Goal: Task Accomplishment & Management: Complete application form

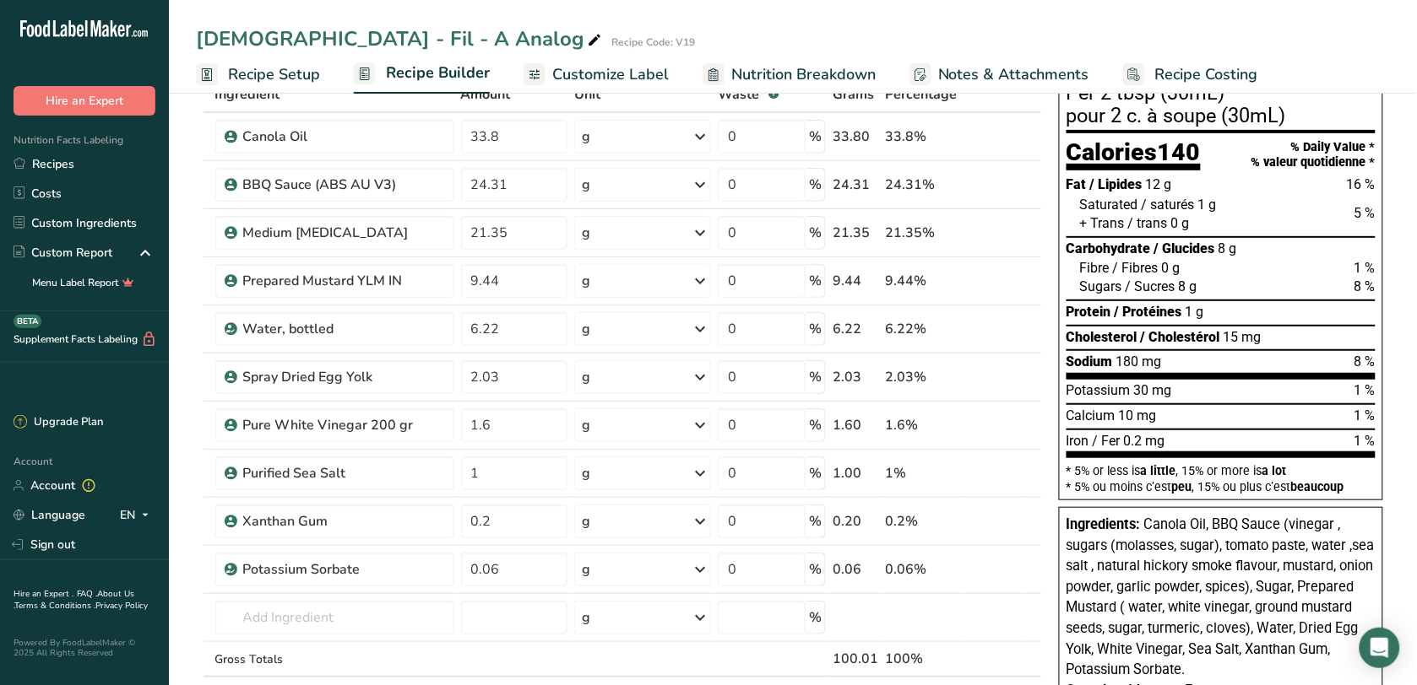
scroll to position [106, 0]
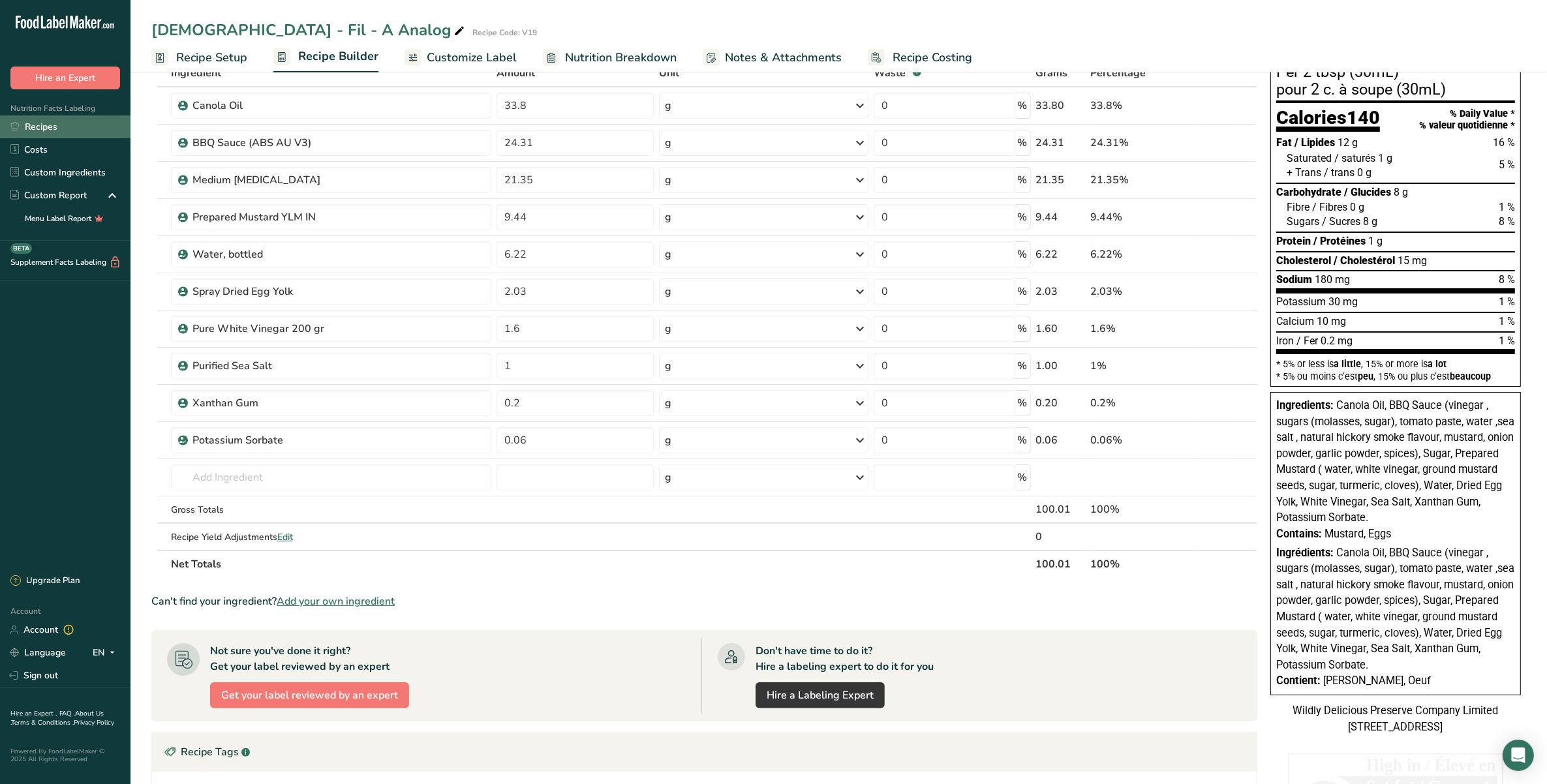
click at [49, 132] on link "Recipes" at bounding box center [65, 127] width 131 height 23
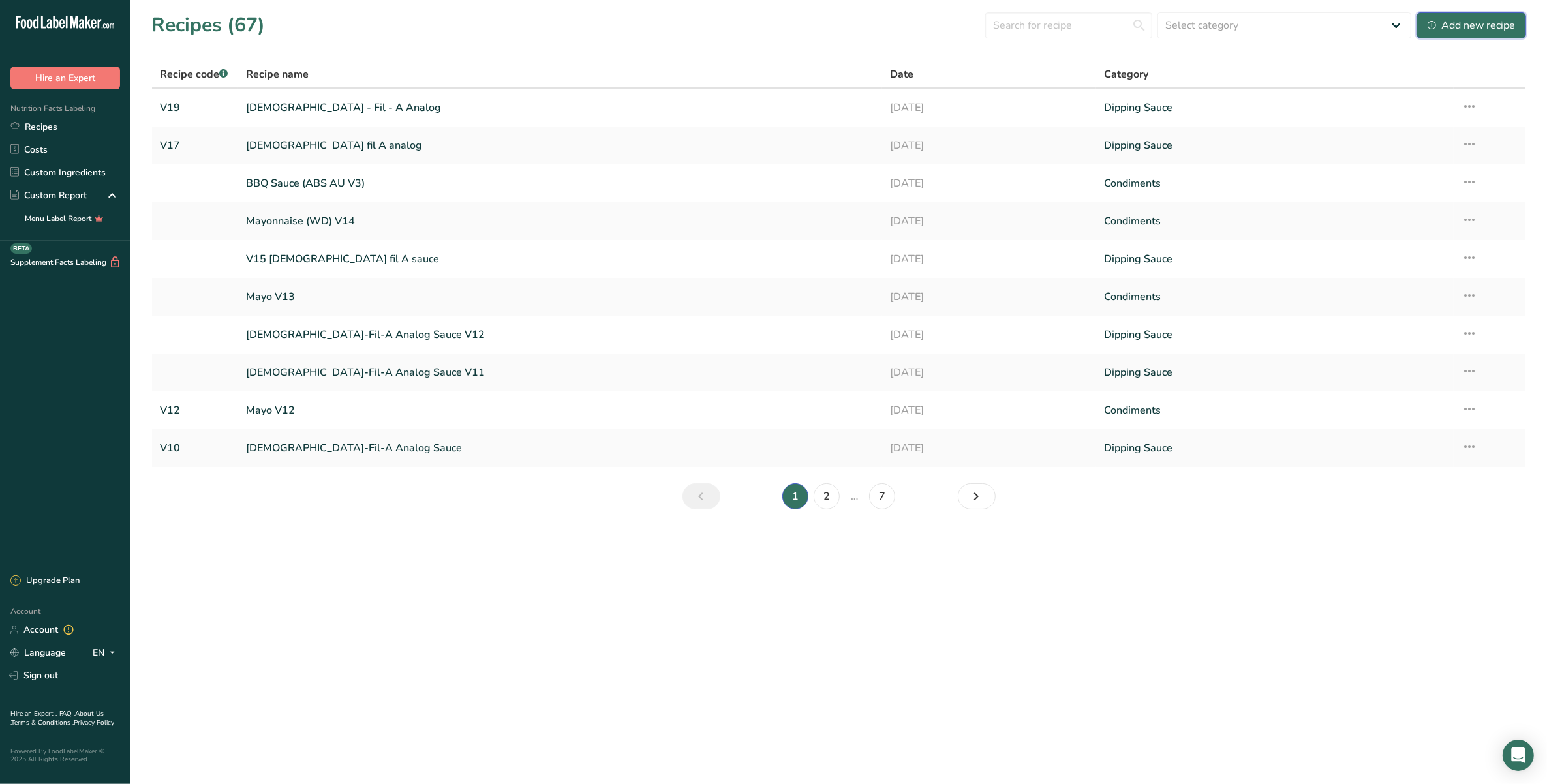
click at [1094, 28] on div "Add new recipe" at bounding box center [1470, 25] width 87 height 15
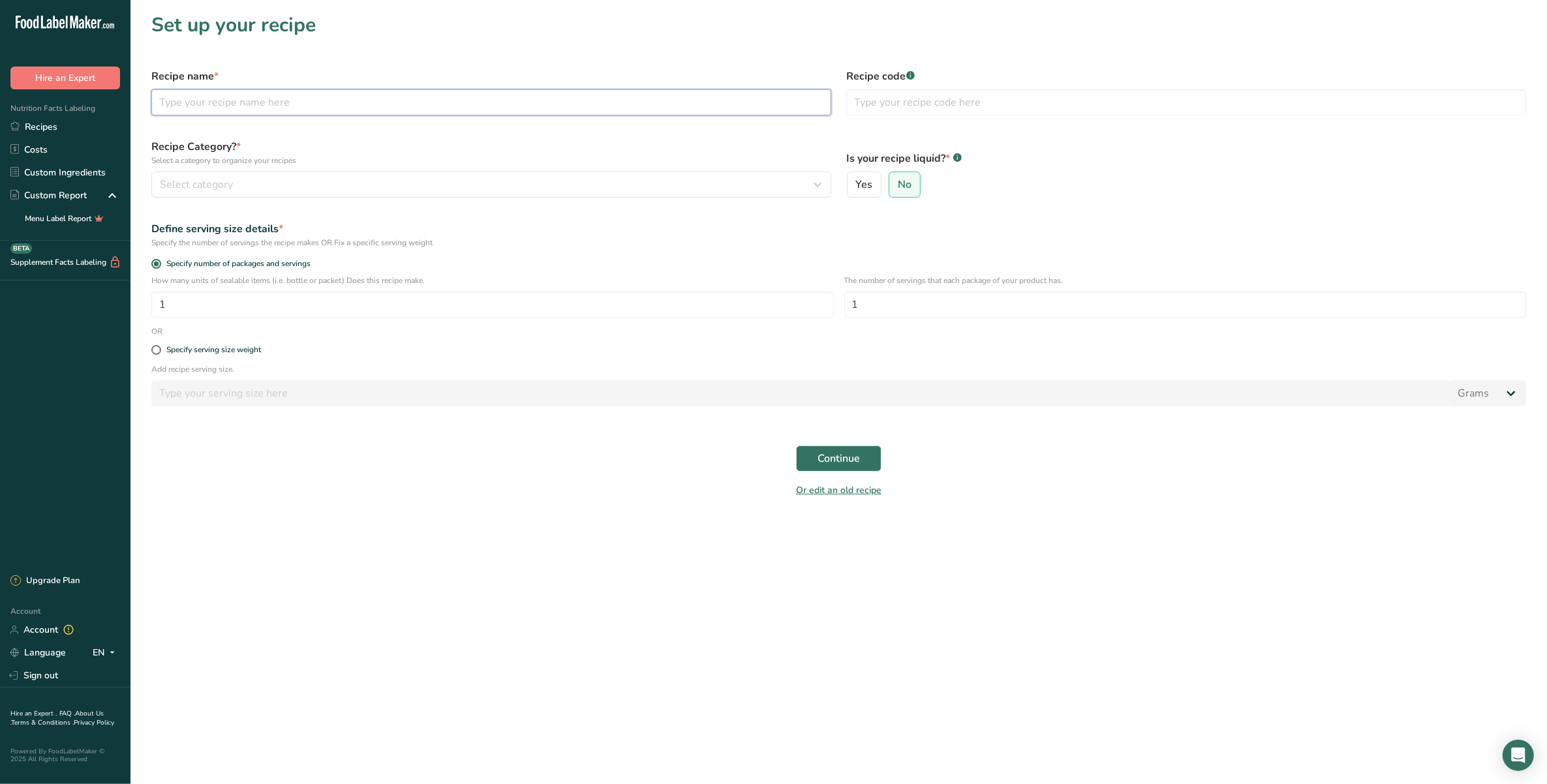
click at [217, 93] on input "text" at bounding box center [491, 103] width 680 height 26
type input "R"
type input "r"
type input "Red pepper"
click at [108, 111] on div "Nutrition Facts Labeling Recipes Costs Custom Ingredients Custom Report Menu La…" at bounding box center [65, 165] width 131 height 151
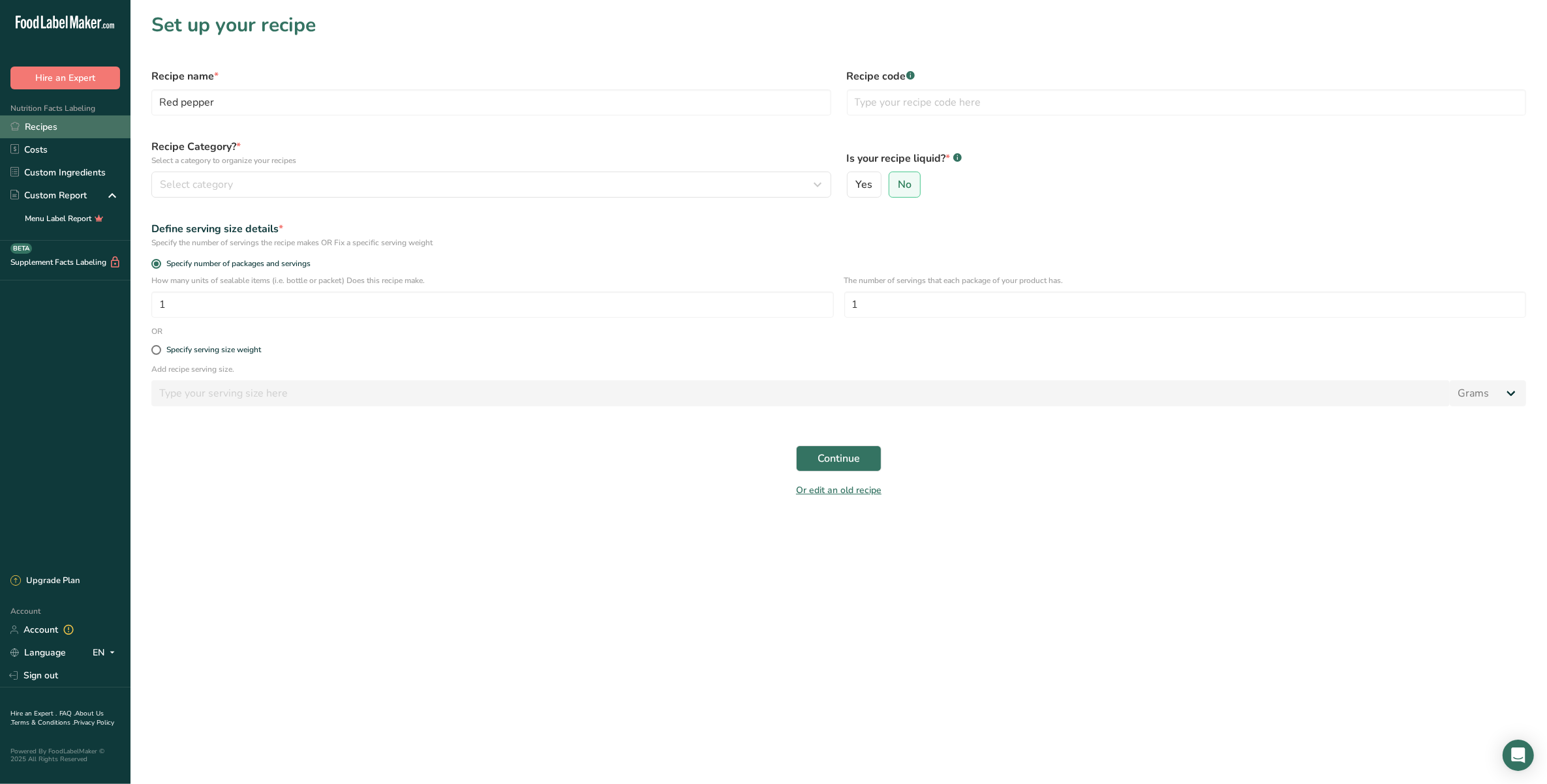
click at [69, 120] on link "Recipes" at bounding box center [65, 127] width 131 height 23
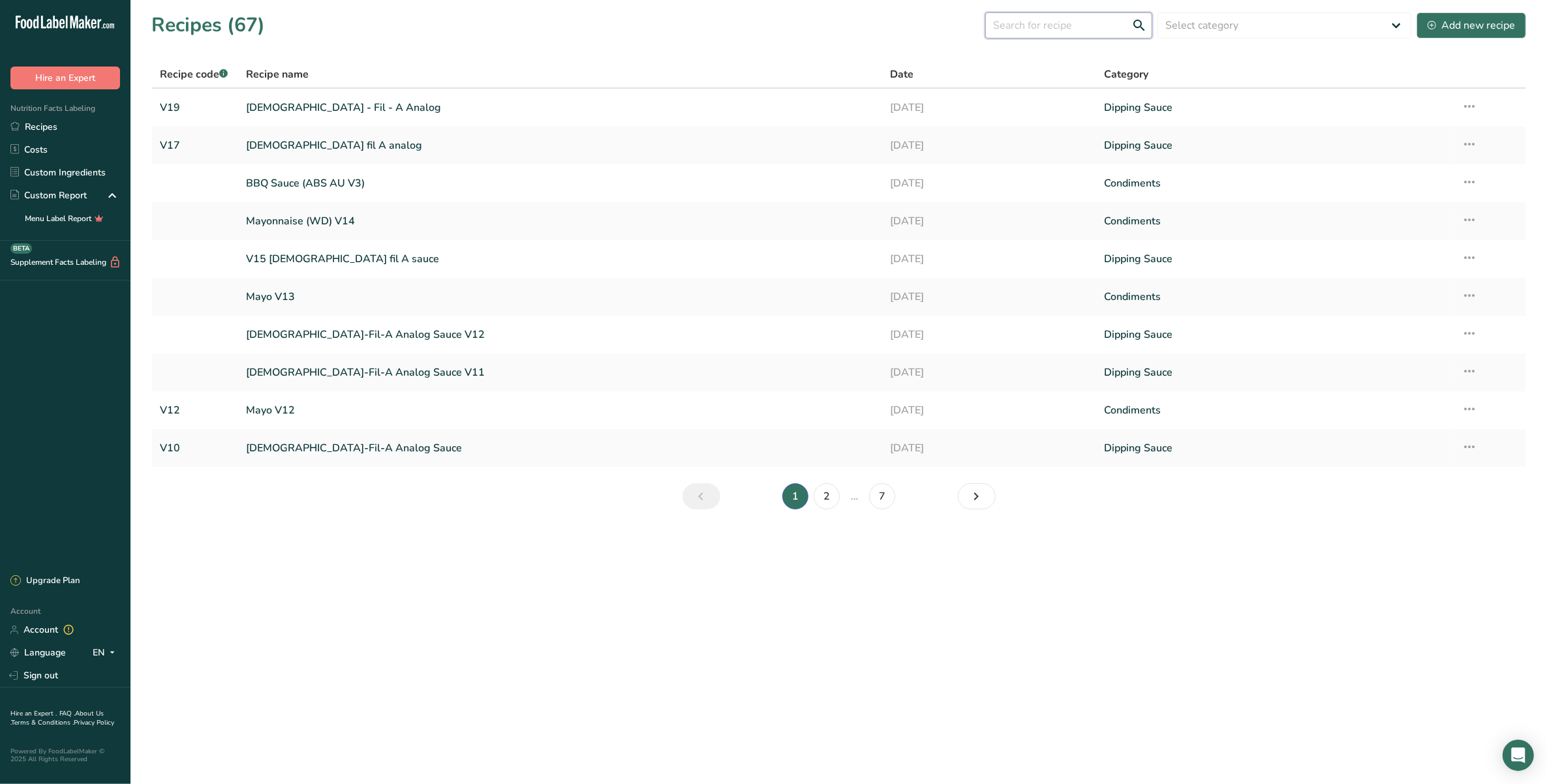
click at [1094, 17] on input "text" at bounding box center [1069, 25] width 167 height 26
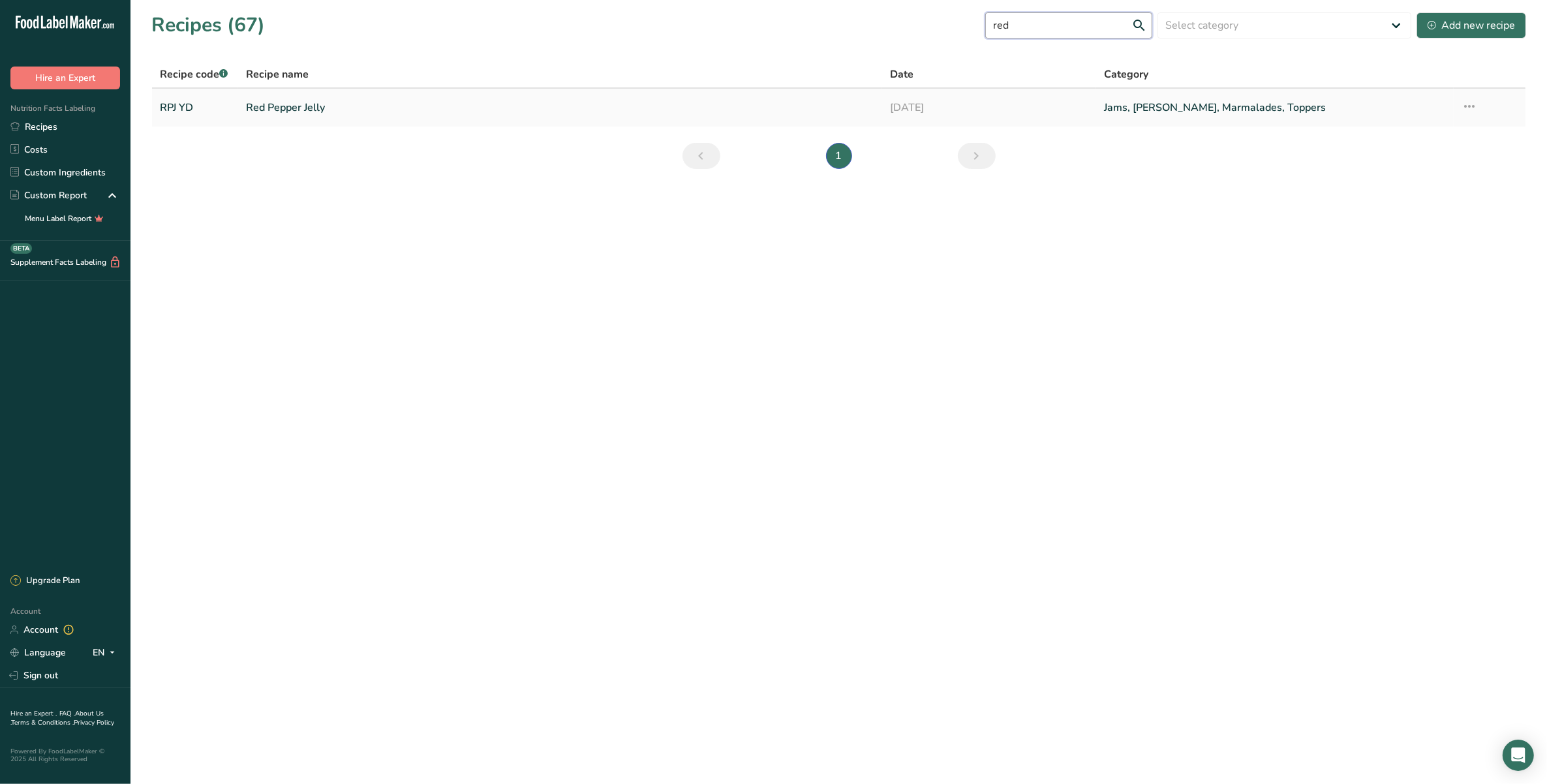
type input "red"
click at [1094, 105] on icon at bounding box center [1469, 106] width 15 height 23
click at [1094, 368] on main "Recipes (67) red Select category All Baked Goods [GEOGRAPHIC_DATA] Condiments C…" at bounding box center [774, 392] width 1547 height 784
click at [304, 119] on link "Red Pepper Jelly" at bounding box center [559, 107] width 627 height 27
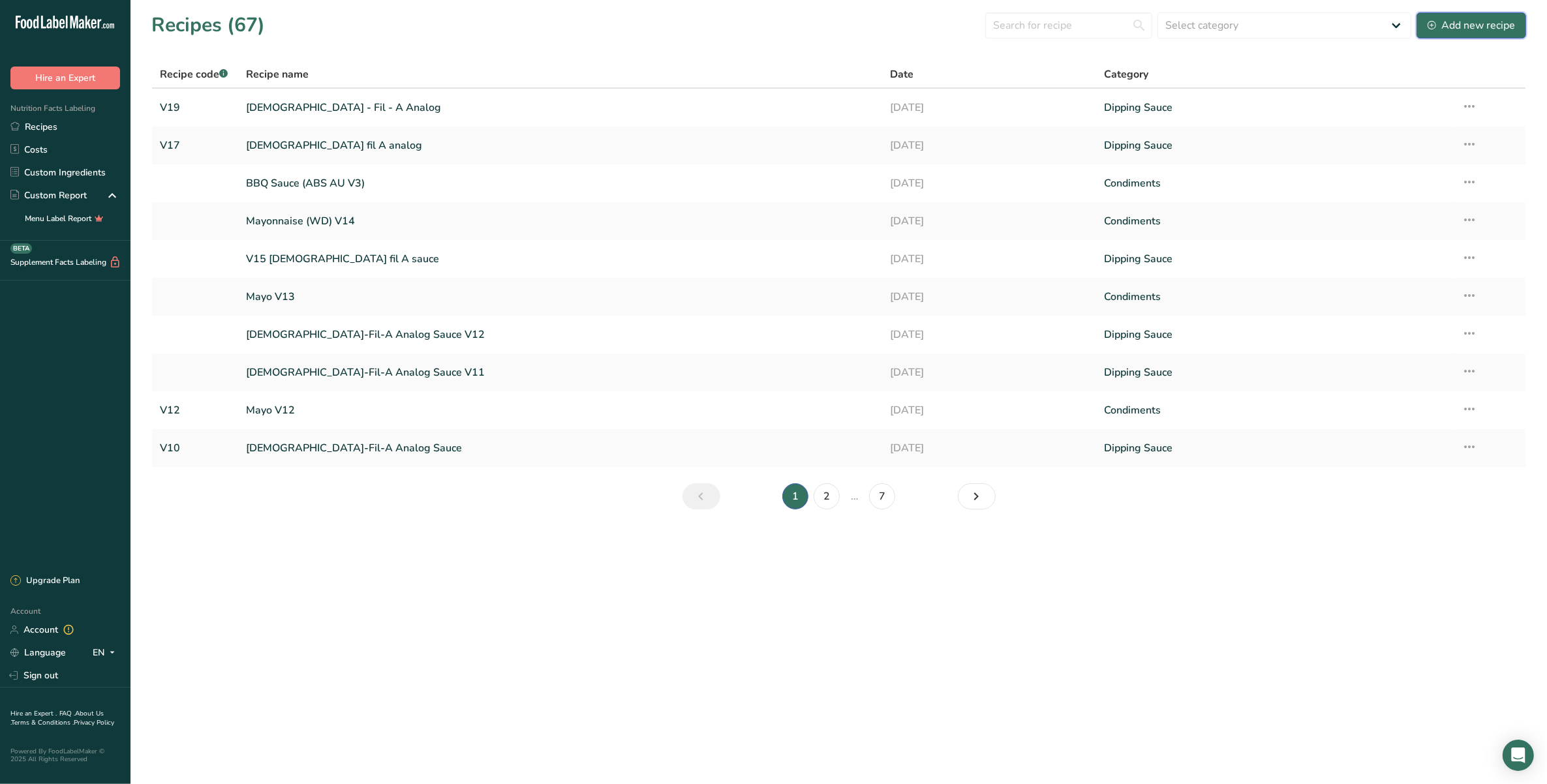
click at [1094, 19] on div "Add new recipe" at bounding box center [1470, 25] width 87 height 15
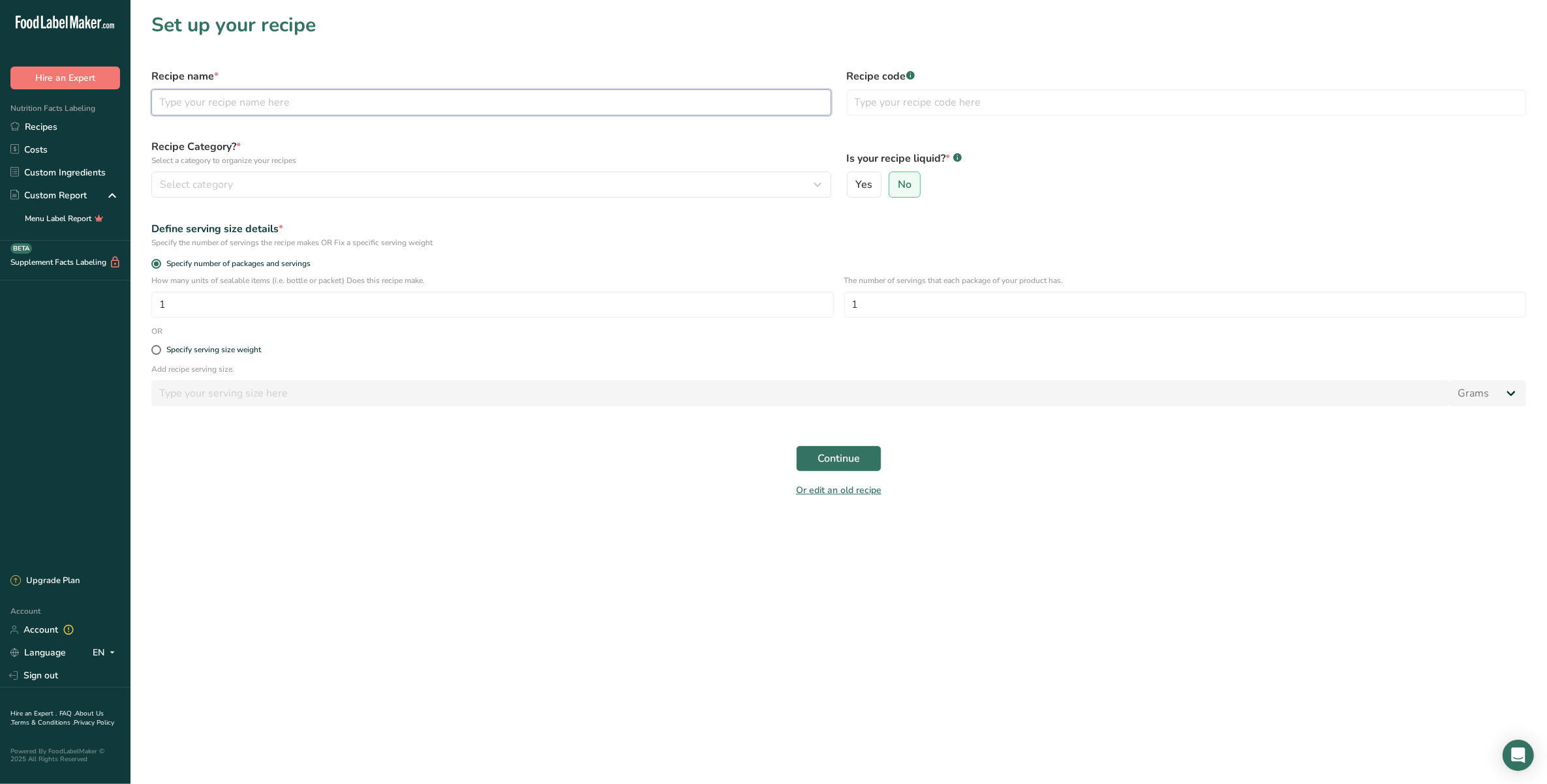
click at [329, 103] on input "text" at bounding box center [491, 103] width 680 height 26
type input "Red Pepper Jelly"
click at [920, 106] on input "text" at bounding box center [1187, 103] width 680 height 26
type input "RPJ VB"
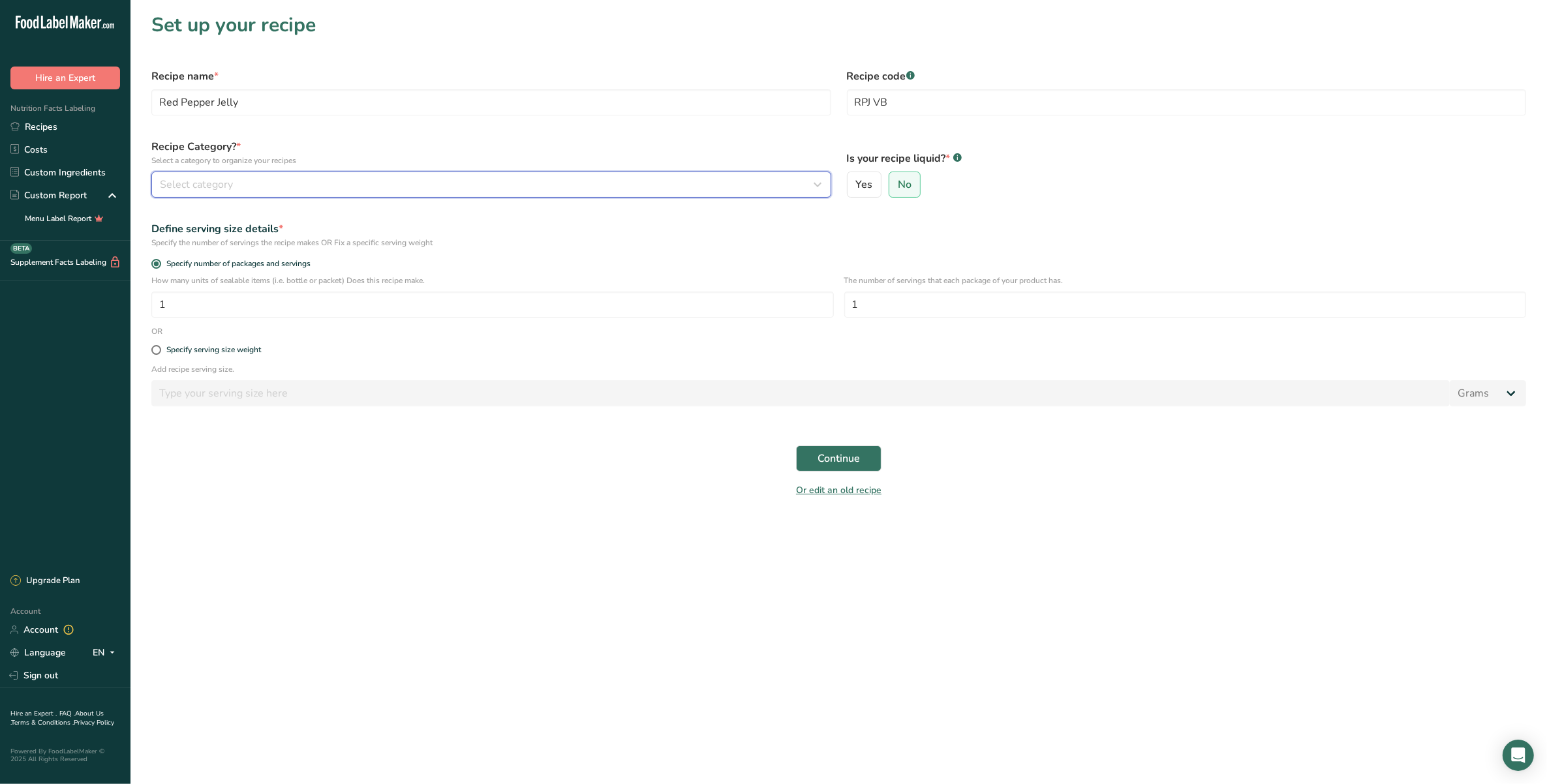
click at [250, 184] on div "Select category" at bounding box center [488, 185] width 655 height 15
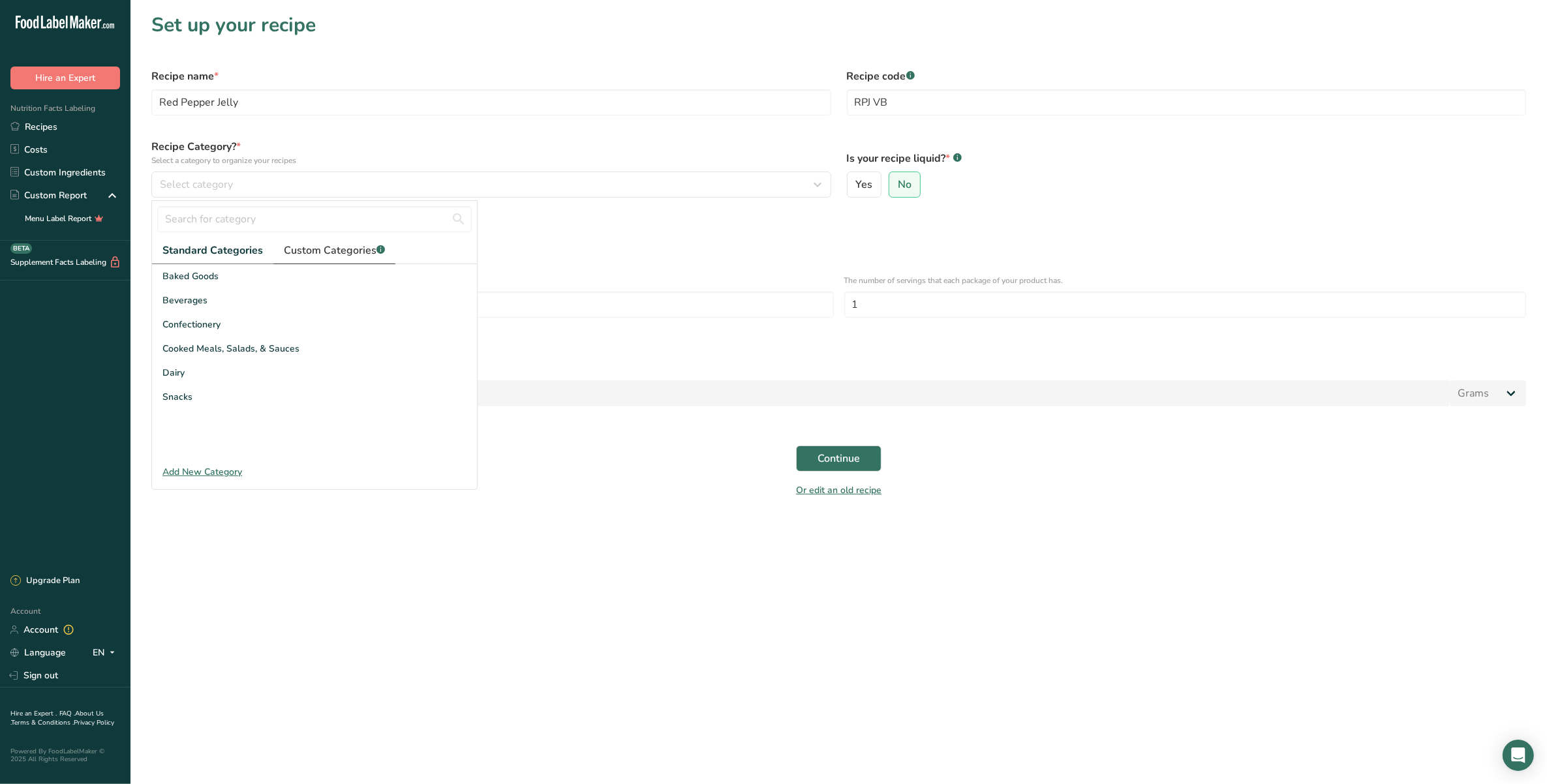
click at [316, 254] on span "Custom Categories .a-a{fill:#347362;}.b-a{fill:#fff;}" at bounding box center [334, 250] width 101 height 15
click at [291, 280] on div "Condiments" at bounding box center [314, 276] width 325 height 24
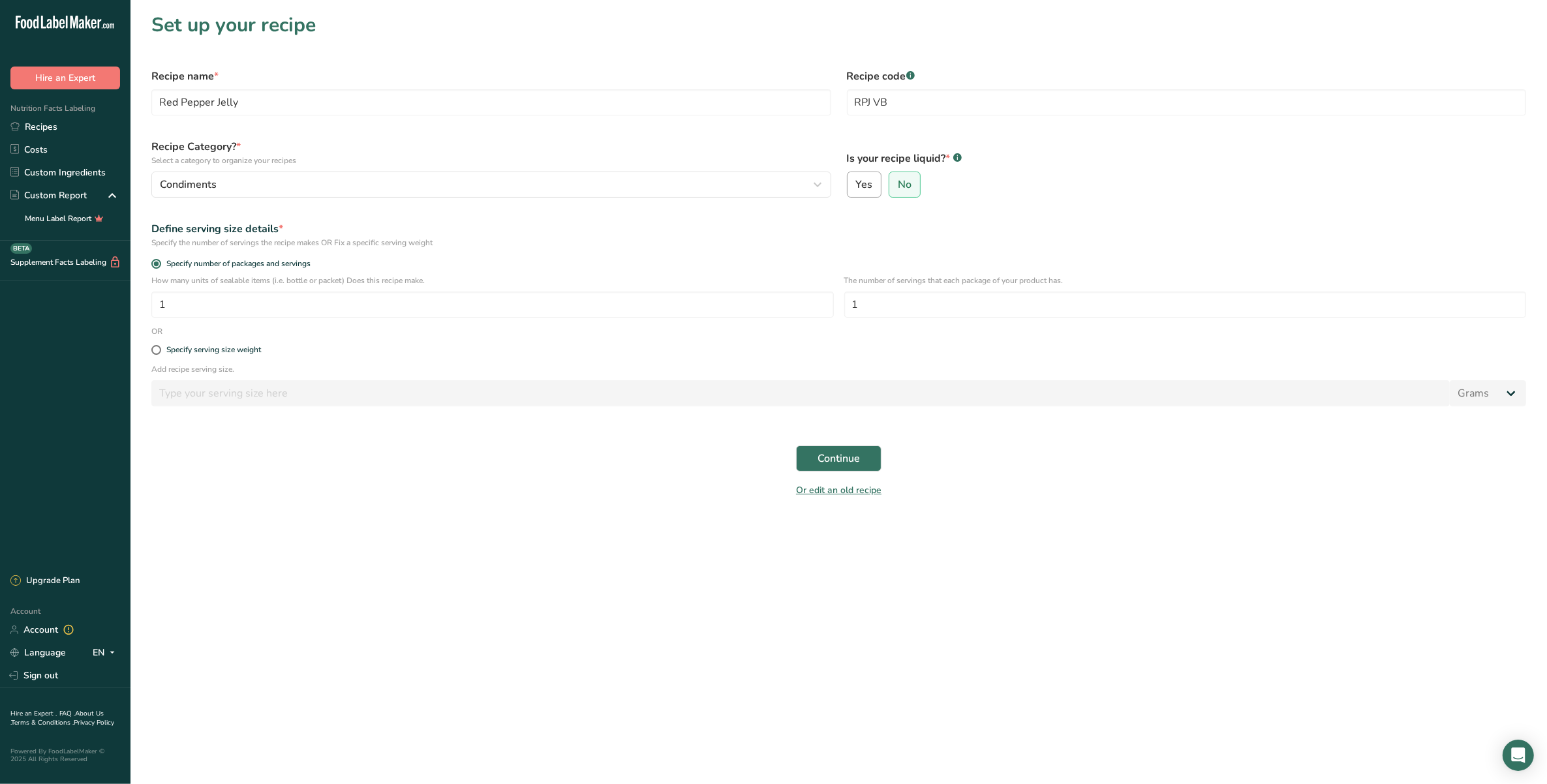
click at [852, 181] on input "Yes" at bounding box center [852, 185] width 8 height 8
radio input "true"
radio input "false"
select select "22"
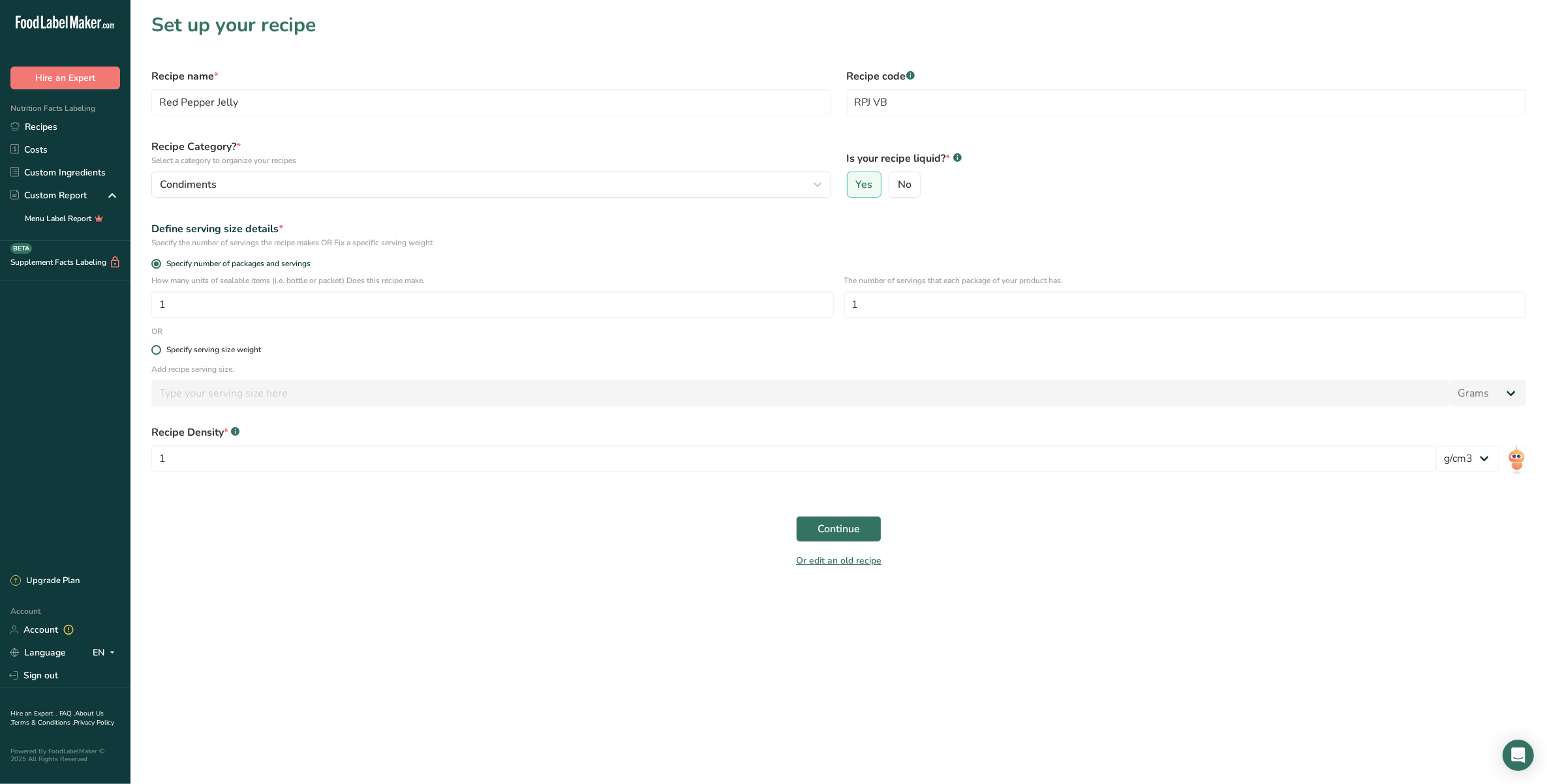
click at [219, 345] on div "Specify serving size weight" at bounding box center [213, 350] width 94 height 10
click at [160, 345] on input "Specify serving size weight" at bounding box center [155, 349] width 8 height 8
radio input "true"
radio input "false"
click at [226, 395] on input "number" at bounding box center [801, 393] width 1298 height 26
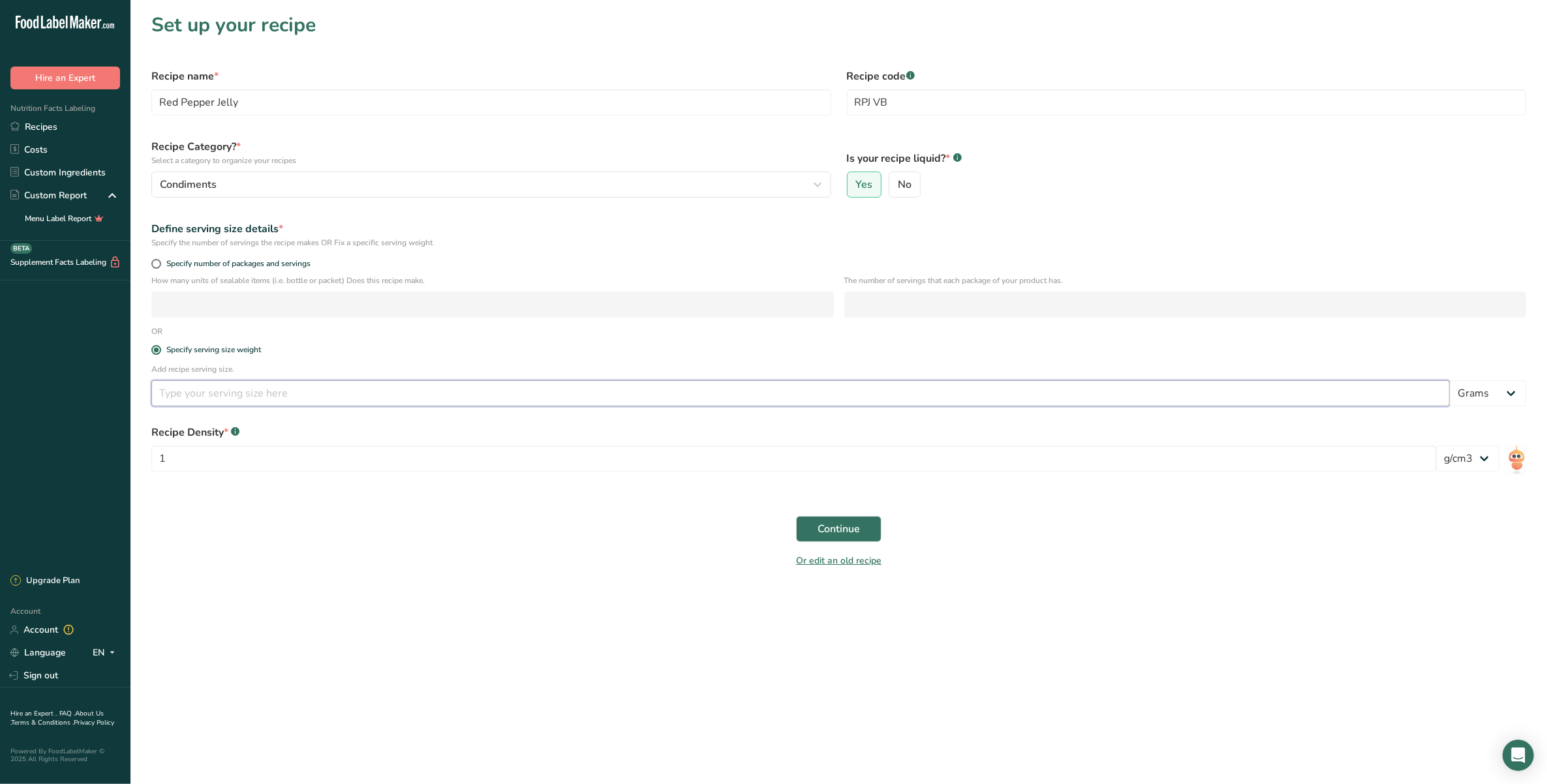
click at [324, 392] on input "number" at bounding box center [801, 393] width 1298 height 26
type input "1"
click at [1094, 383] on select "Grams kg mg mcg lb oz l mL fl oz tbsp tsp cup qt gallon" at bounding box center [1488, 393] width 76 height 26
select select "19"
click at [1094, 380] on select "Grams kg mg mcg lb oz l mL fl oz tbsp tsp cup qt gallon" at bounding box center [1488, 393] width 76 height 26
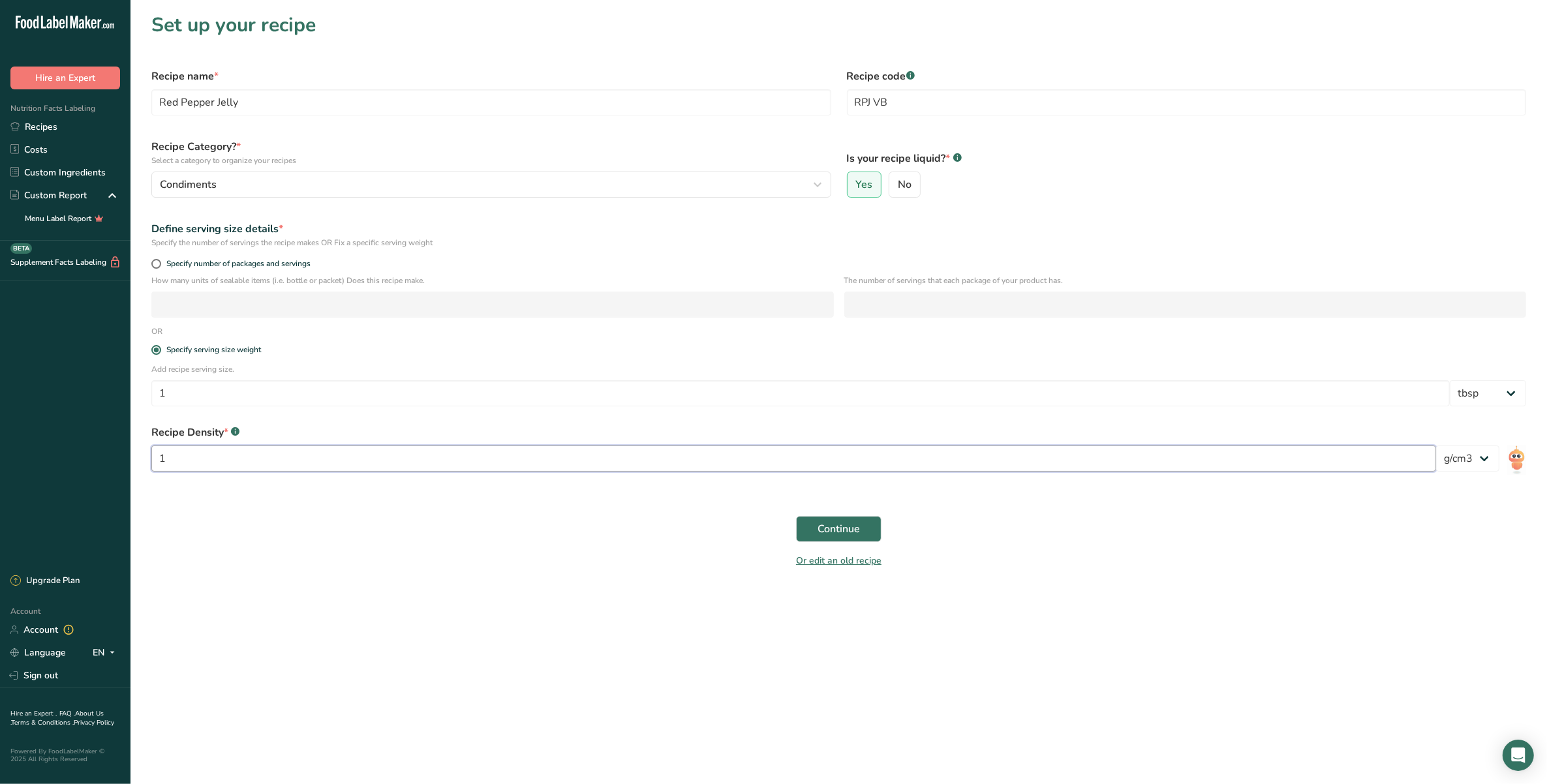
click at [281, 457] on input "1" at bounding box center [794, 459] width 1284 height 26
type input "1.266"
click at [842, 525] on span "Continue" at bounding box center [838, 528] width 42 height 15
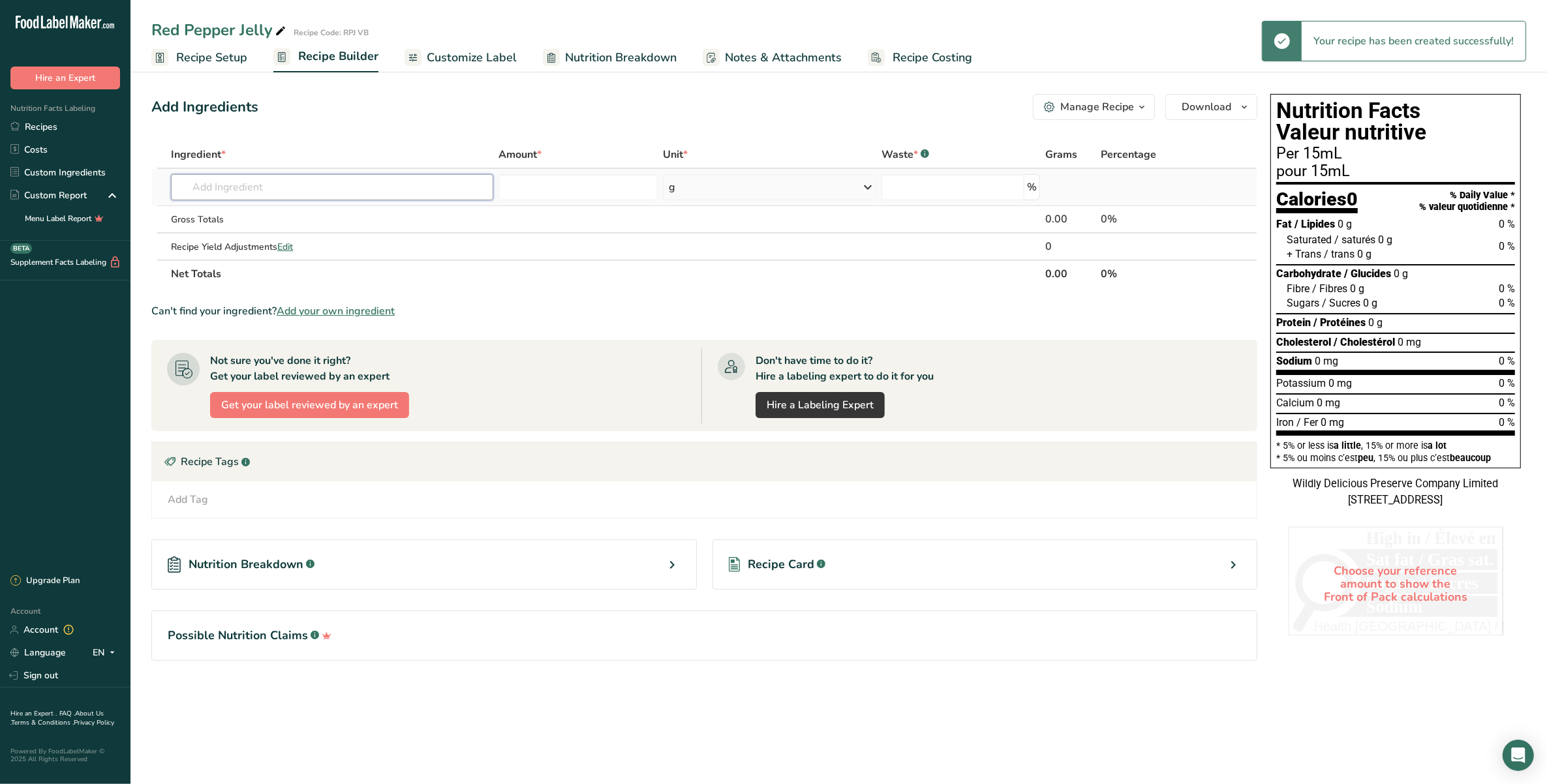
click at [271, 193] on input "text" at bounding box center [332, 187] width 323 height 26
click at [257, 186] on input "text" at bounding box center [332, 187] width 323 height 26
type input "r"
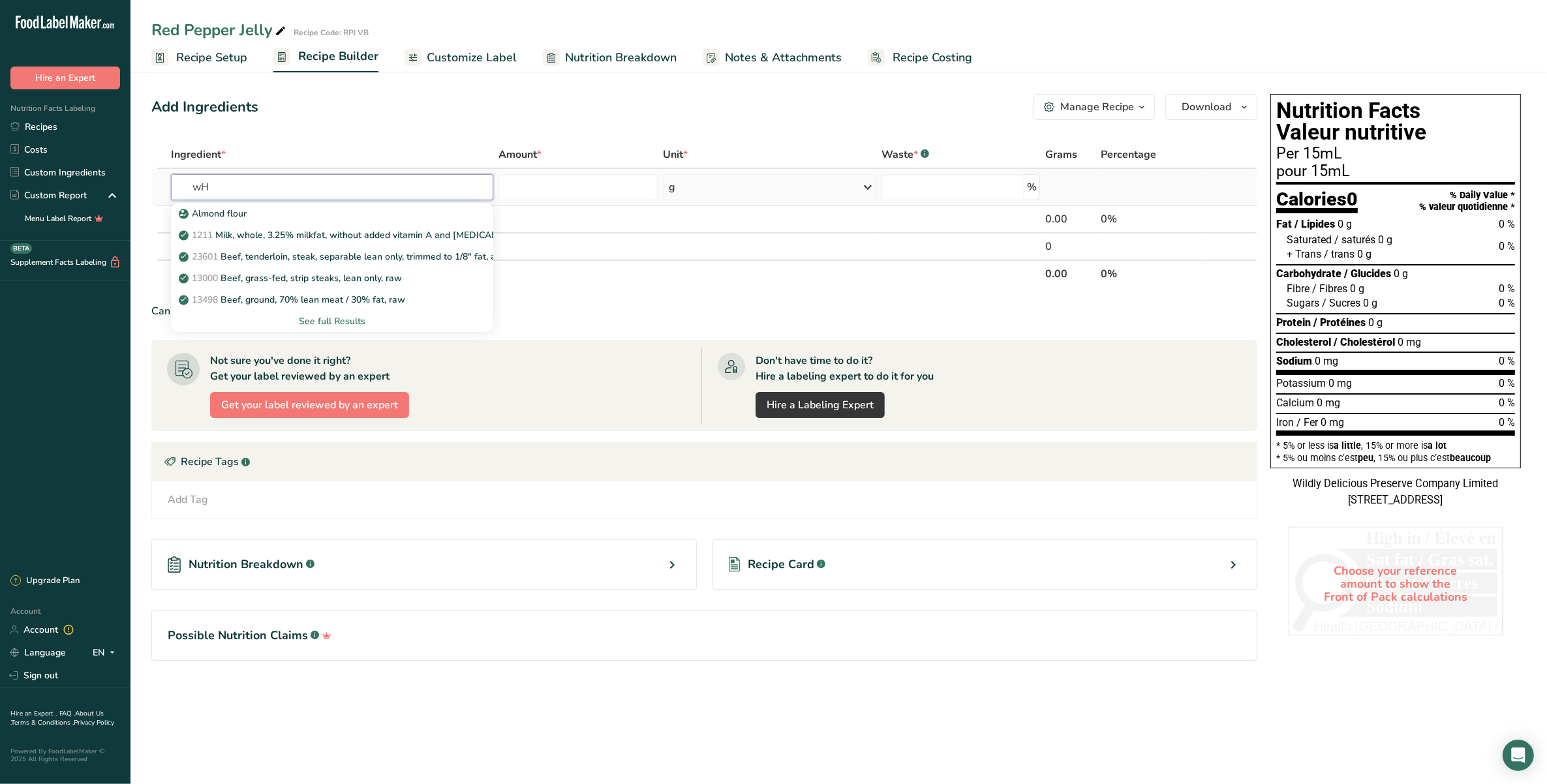
type input "w"
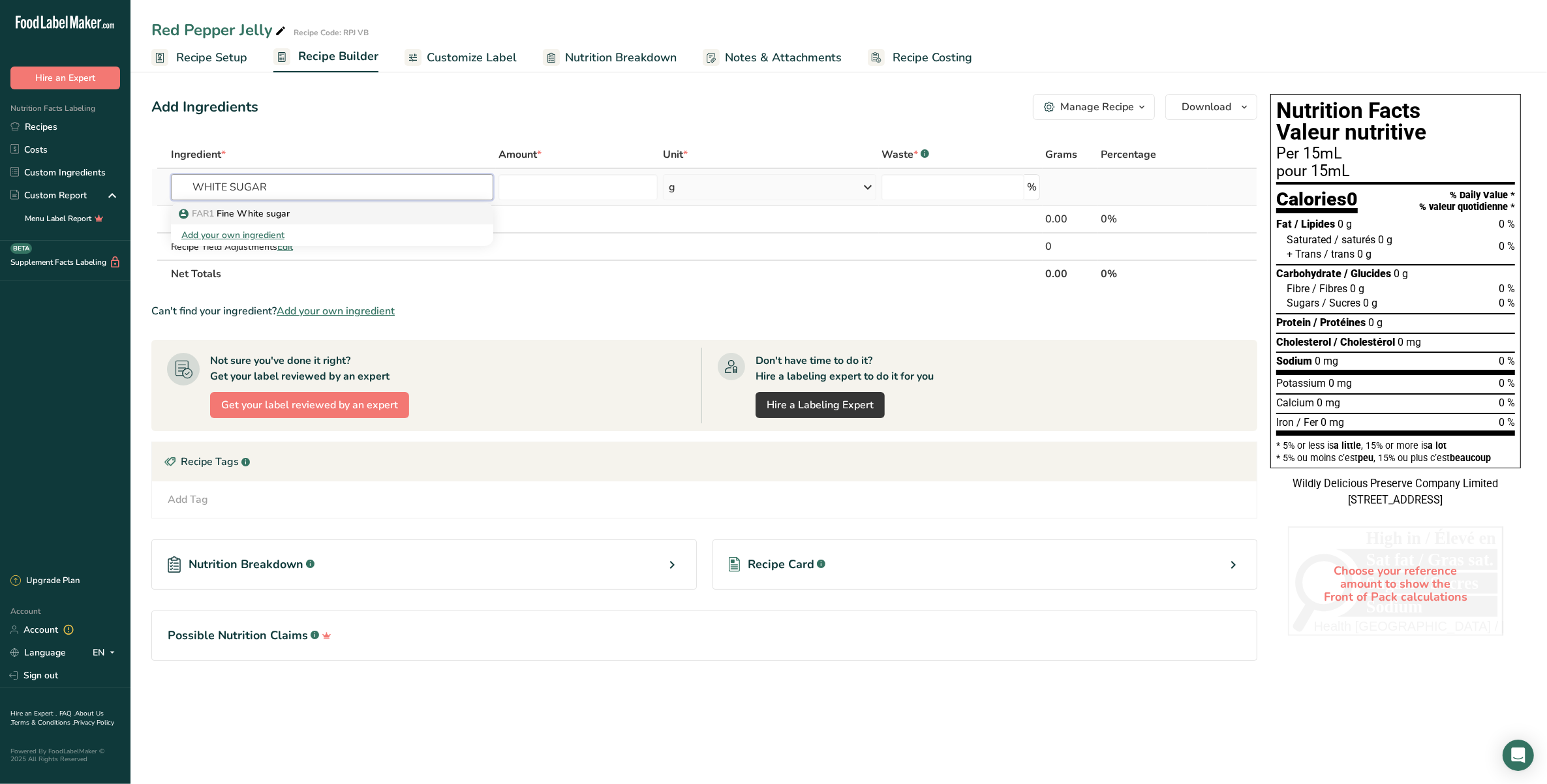
type input "WHITE SUGAR"
click at [264, 216] on p "FAR1 Fine White sugar" at bounding box center [236, 214] width 108 height 14
type input "Fine White sugar"
type input "0"
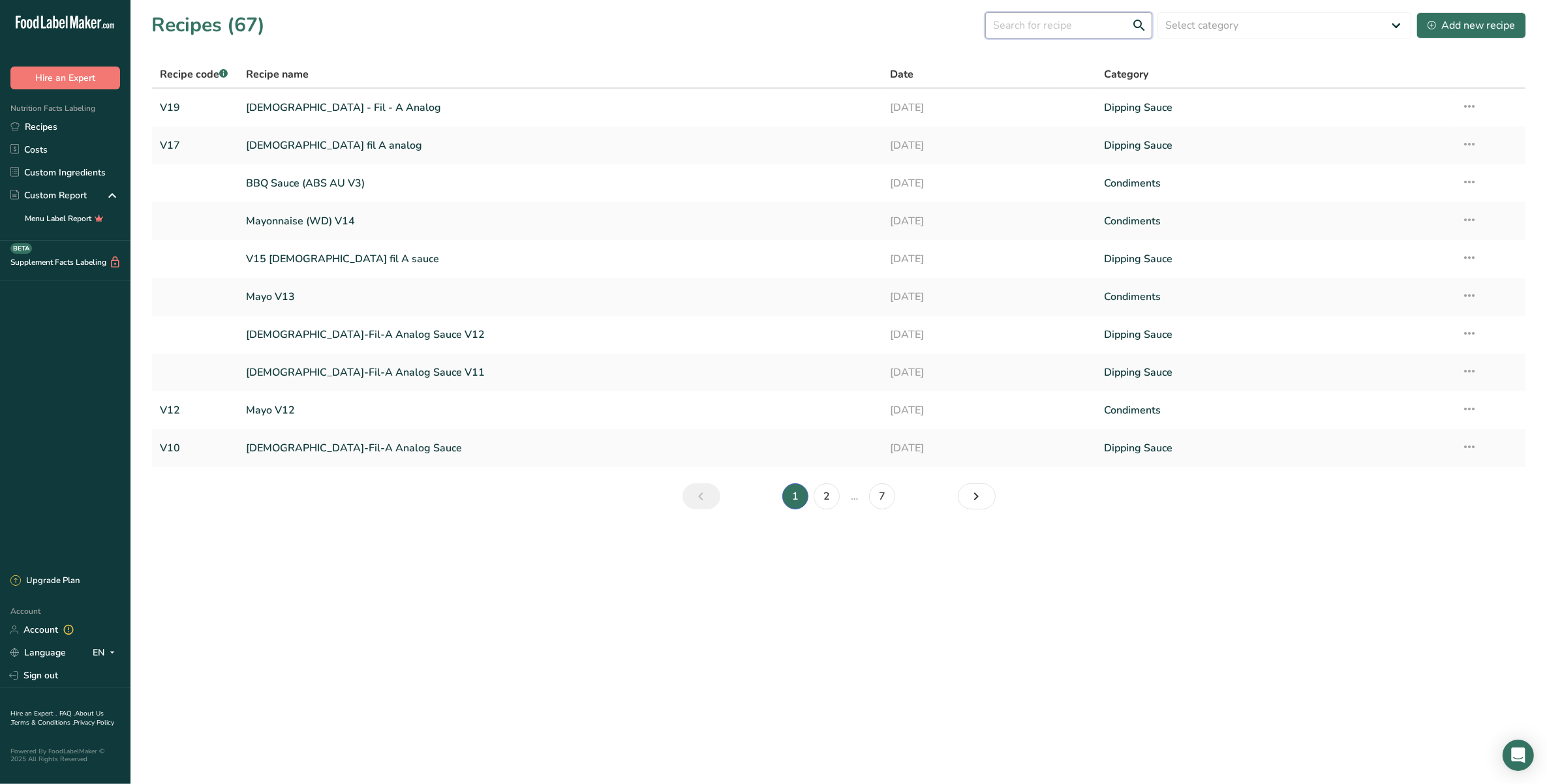
click at [1120, 24] on input "text" at bounding box center [1069, 25] width 167 height 26
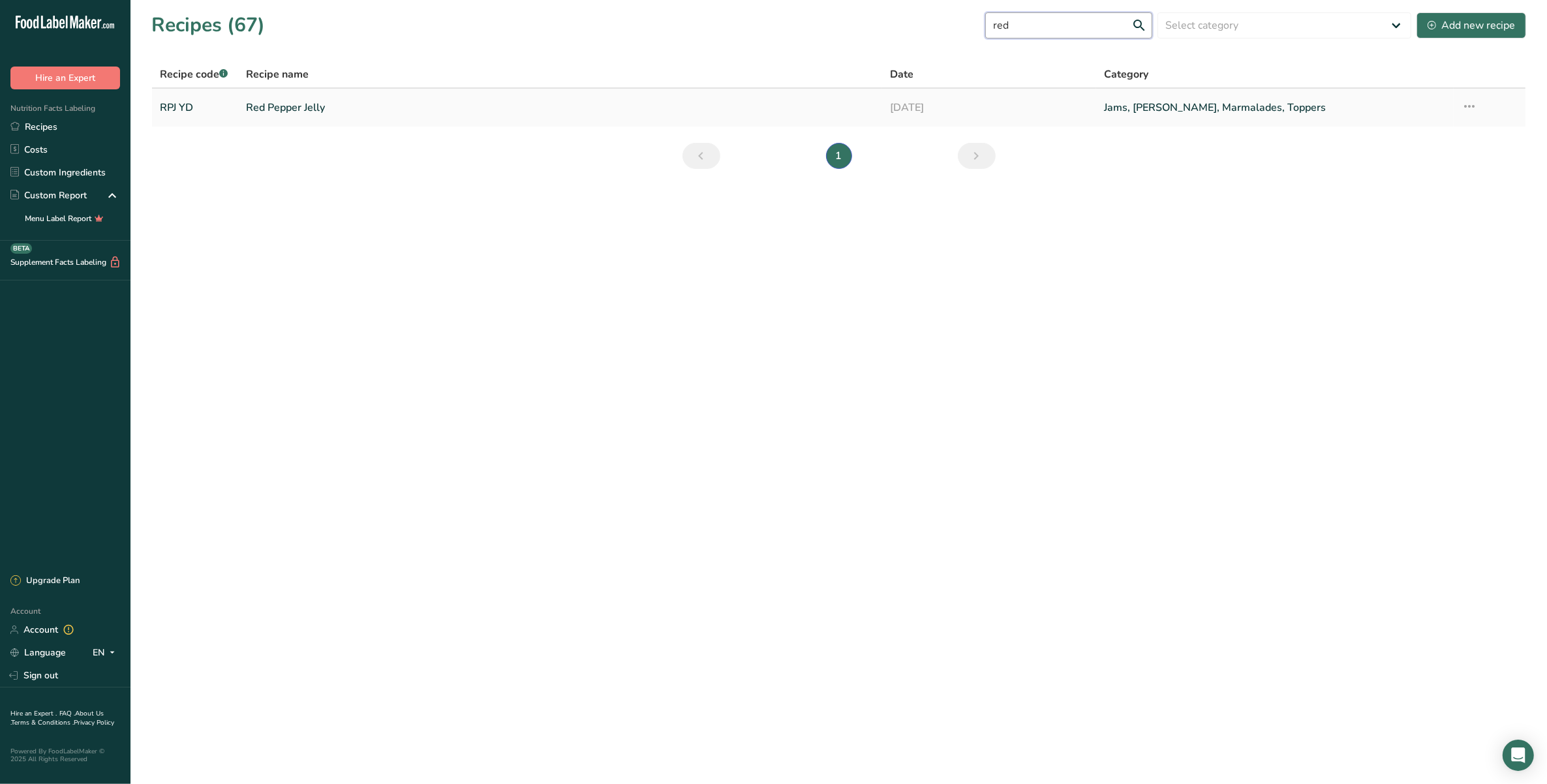
type input "red"
click at [347, 112] on link "Red Pepper Jelly" at bounding box center [559, 107] width 627 height 27
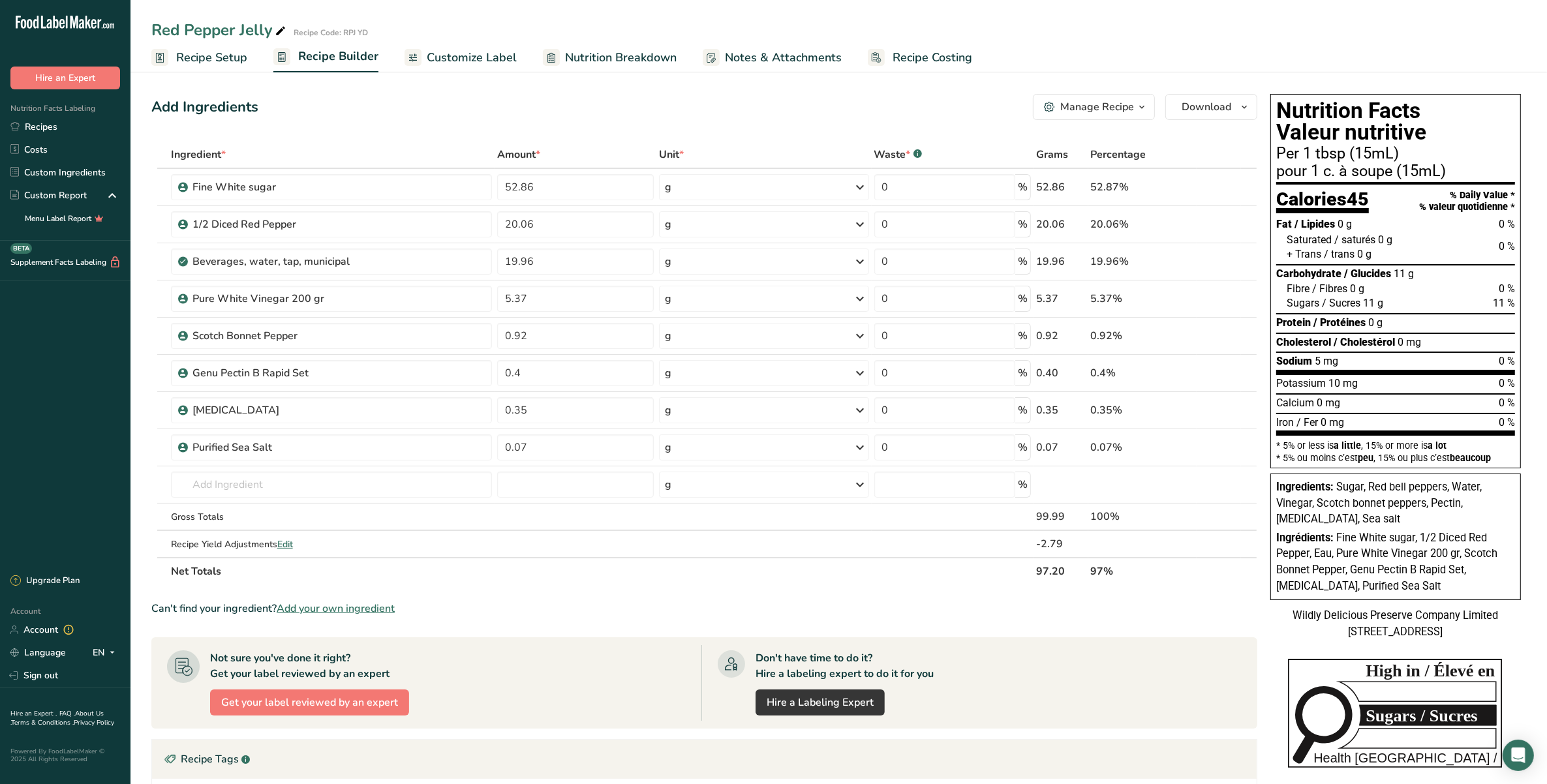
click at [192, 59] on span "Recipe Setup" at bounding box center [212, 57] width 71 height 18
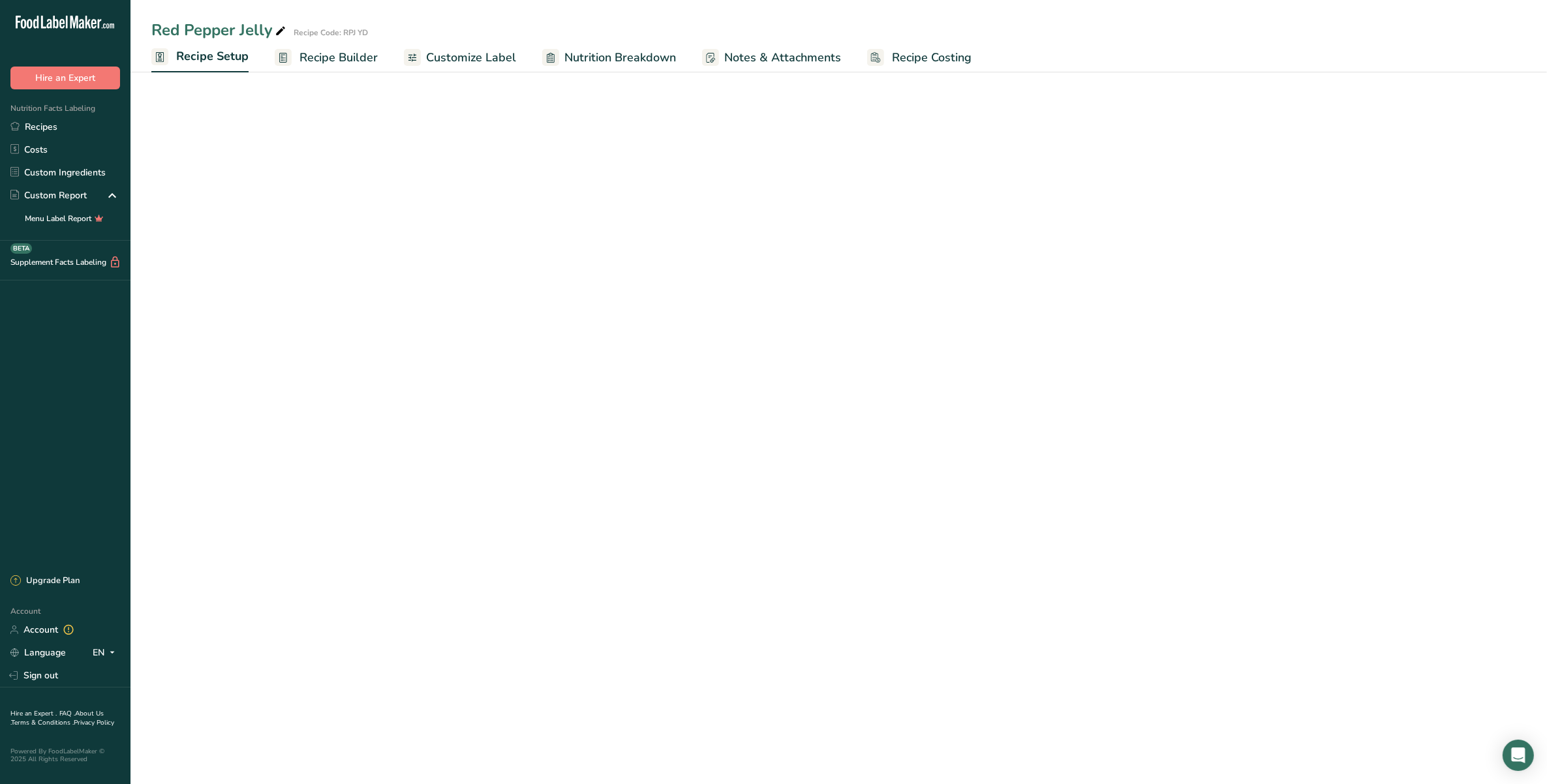
select select "22"
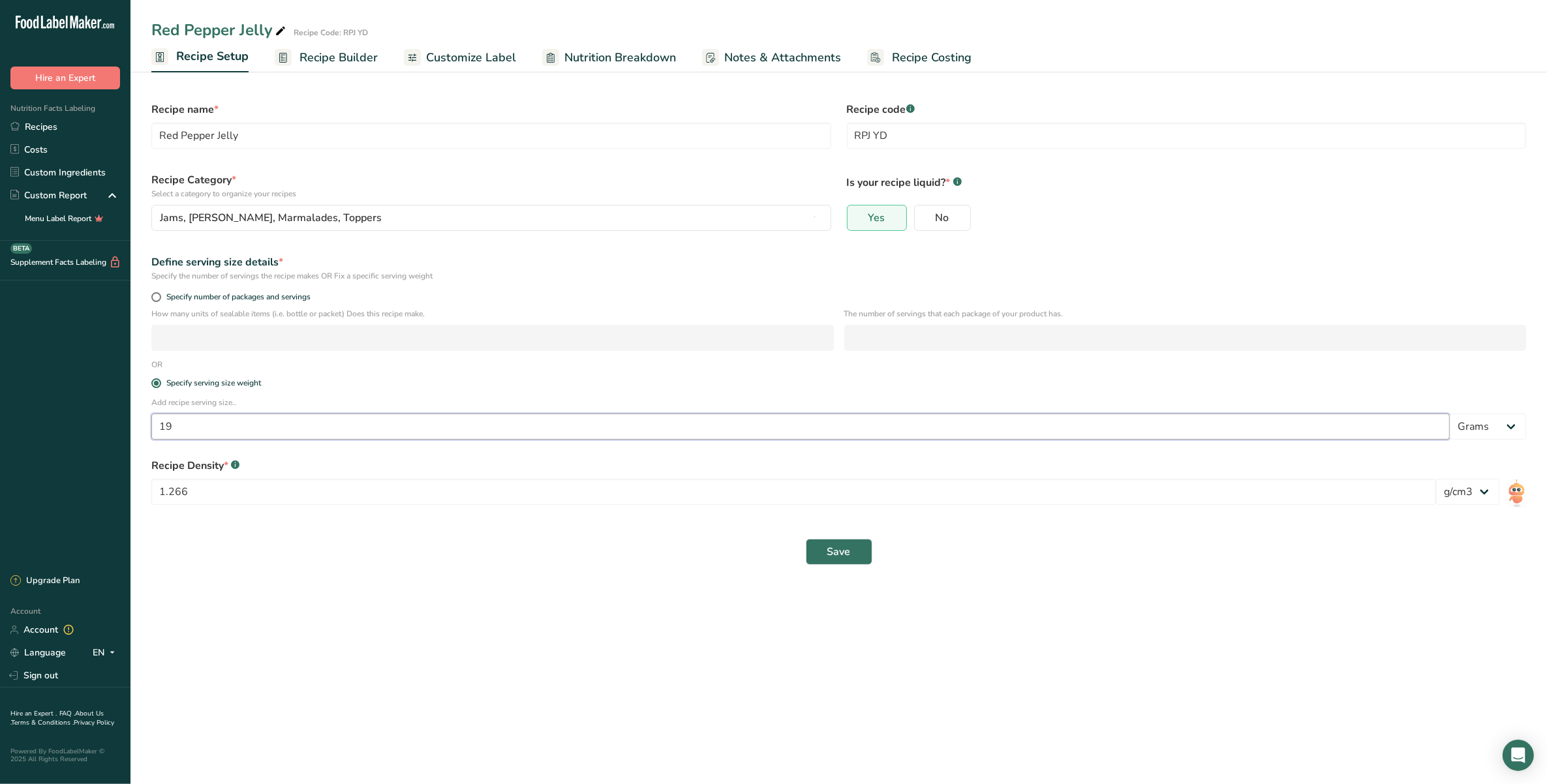
click at [1367, 428] on input "19" at bounding box center [801, 426] width 1298 height 26
type input "1"
click at [1498, 440] on div "Add recipe serving size.. 1 Grams kg mg mcg lb oz l mL fl oz tbsp tsp cup qt ga…" at bounding box center [838, 422] width 1390 height 51
click at [1495, 433] on select "Grams kg mg mcg lb oz l mL fl oz tbsp tsp cup qt gallon" at bounding box center [1488, 426] width 76 height 26
select select "19"
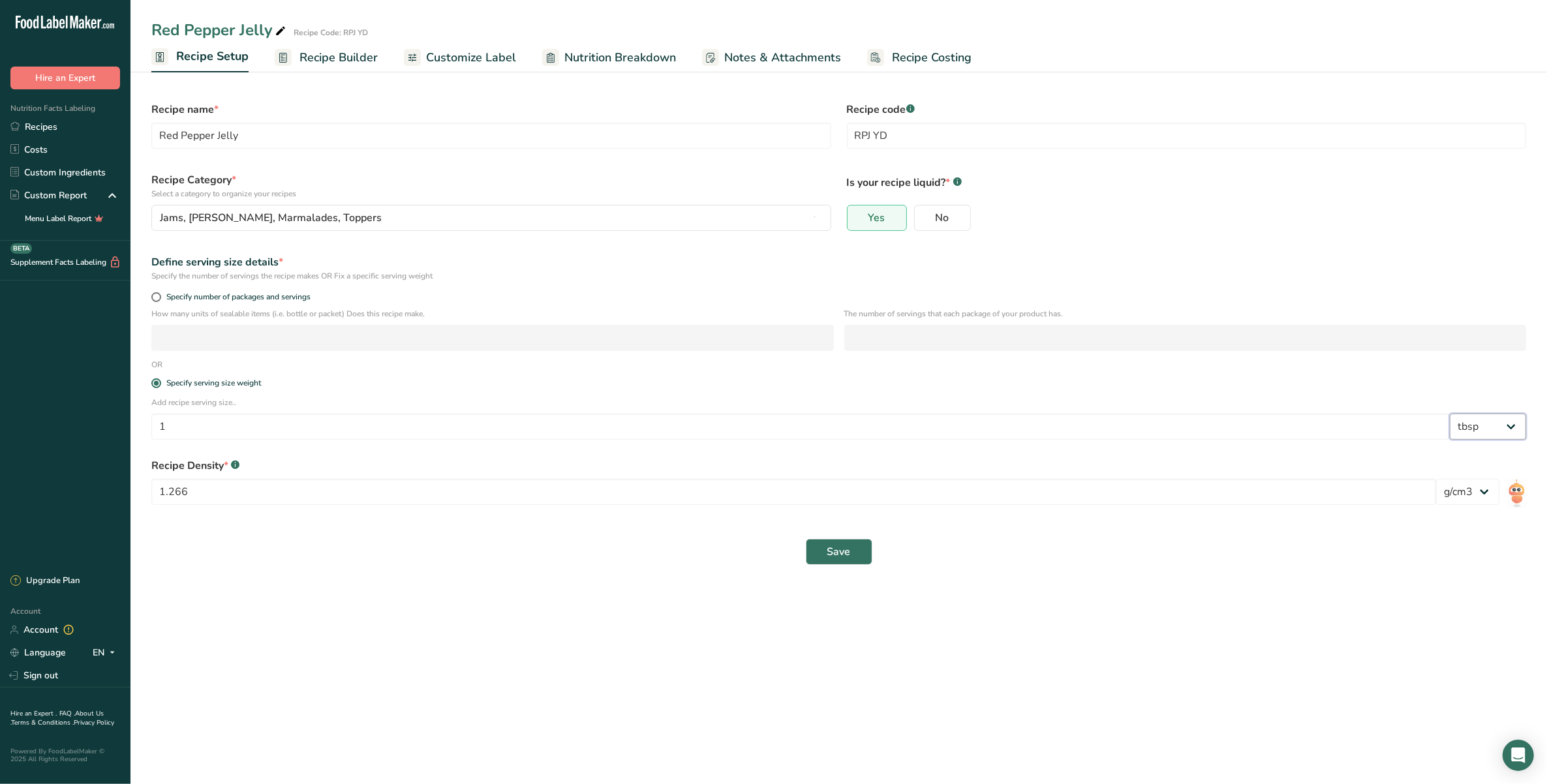
click at [1450, 413] on select "Grams kg mg mcg lb oz l mL fl oz tbsp tsp cup qt gallon" at bounding box center [1488, 426] width 76 height 26
click at [542, 428] on input "1" at bounding box center [801, 426] width 1298 height 26
type input "19"
click at [1495, 435] on select "Grams kg mg mcg lb oz l mL fl oz tbsp tsp cup qt gallon" at bounding box center [1488, 426] width 76 height 26
select select "0"
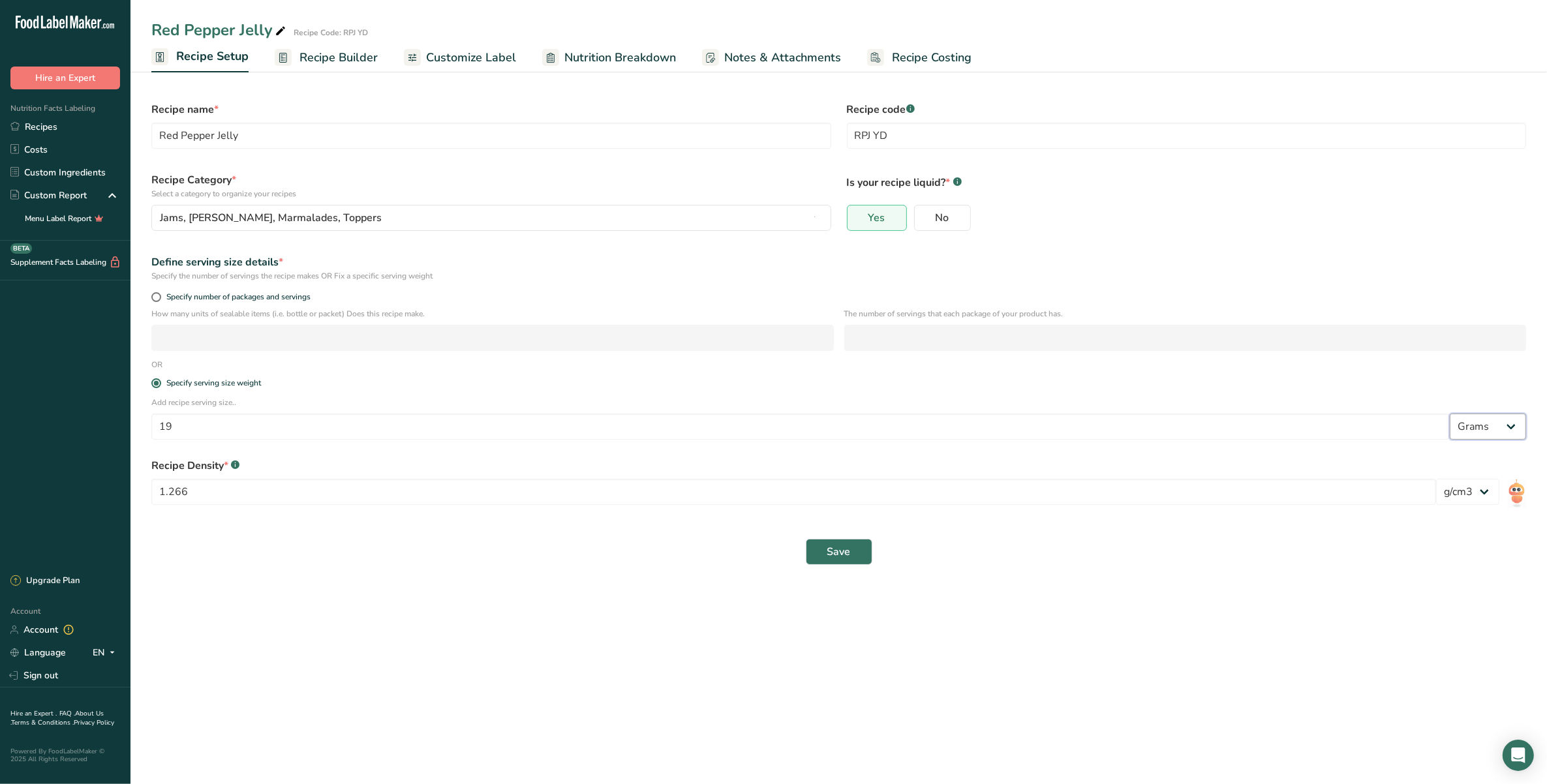
click at [1450, 413] on select "Grams kg mg mcg lb oz l mL fl oz tbsp tsp cup qt gallon" at bounding box center [1488, 426] width 76 height 26
